Goal: Navigation & Orientation: Find specific page/section

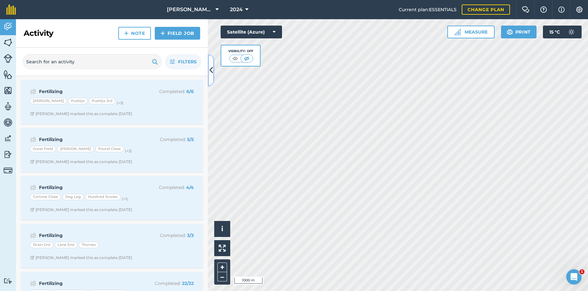
click at [213, 68] on icon at bounding box center [212, 70] width 4 height 11
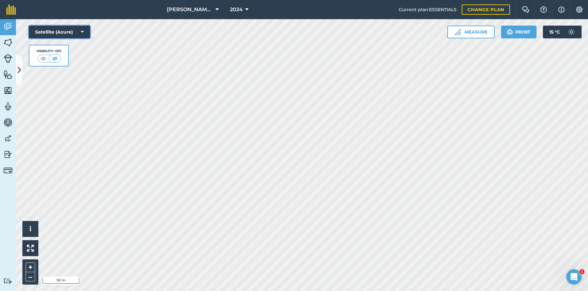
click at [81, 31] on icon at bounding box center [82, 32] width 3 height 6
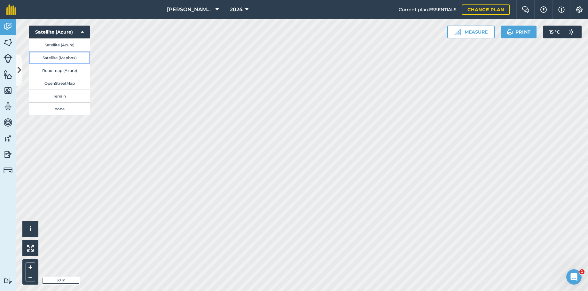
click at [65, 56] on button "Satellite (Mapbox)" at bounding box center [59, 57] width 61 height 13
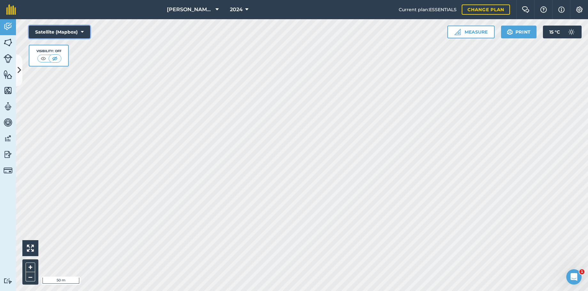
click at [83, 30] on icon at bounding box center [82, 32] width 3 height 6
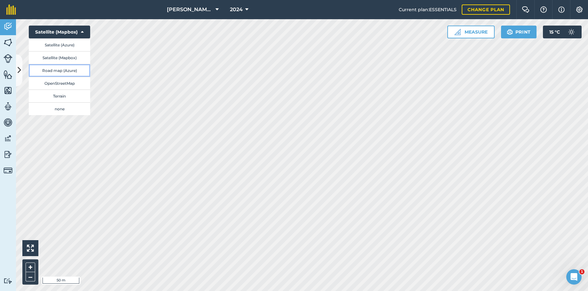
click at [62, 69] on button "Road map (Azure)" at bounding box center [59, 70] width 61 height 13
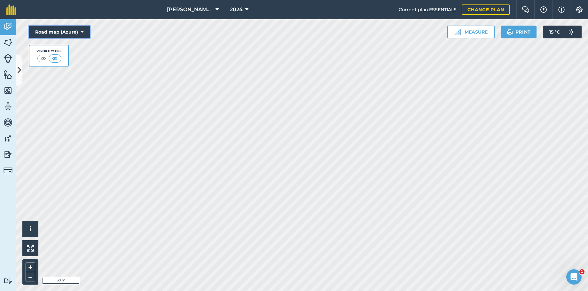
click at [83, 29] on icon at bounding box center [82, 32] width 3 height 6
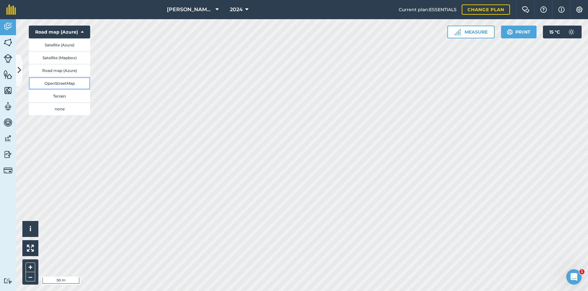
click at [65, 82] on button "OpenStreetMap" at bounding box center [59, 83] width 61 height 13
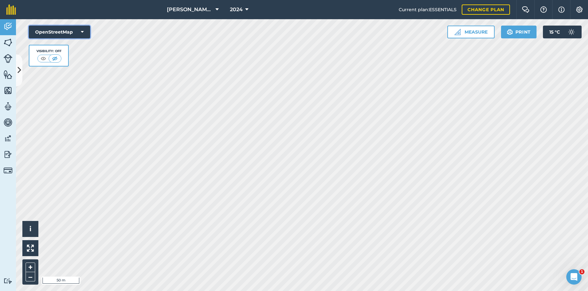
click at [83, 33] on icon at bounding box center [82, 32] width 3 height 6
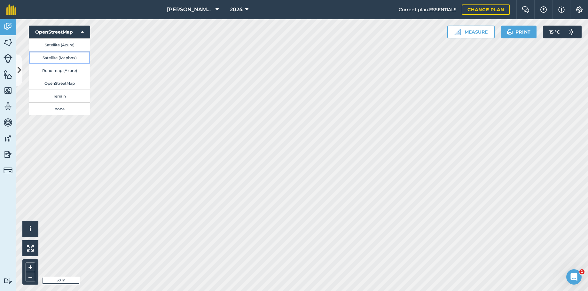
click at [61, 56] on button "Satellite (Mapbox)" at bounding box center [59, 57] width 61 height 13
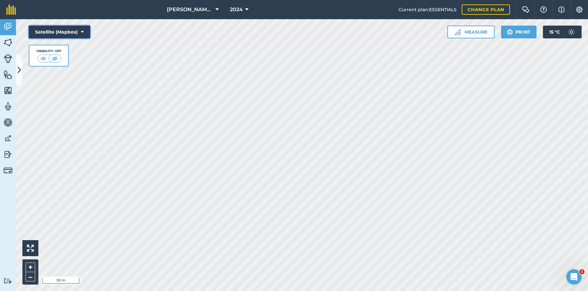
click at [86, 30] on button "Satellite (Mapbox)" at bounding box center [59, 32] width 61 height 13
